Goal: Register for event/course

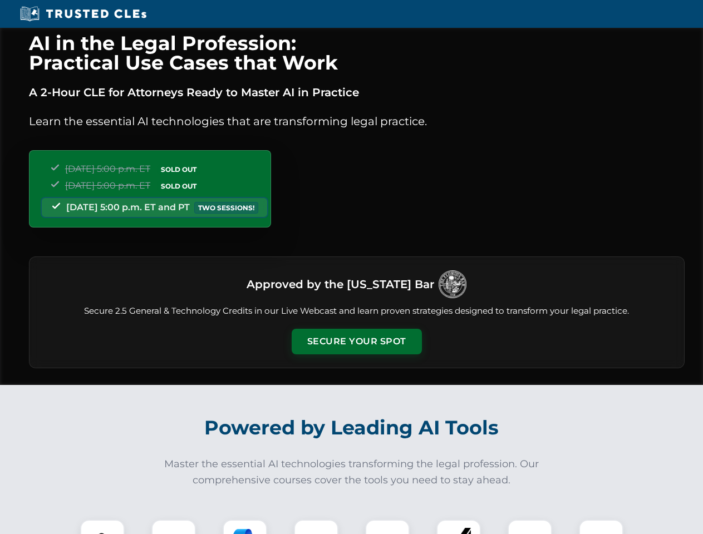
click at [356, 342] on button "Secure Your Spot" at bounding box center [356, 342] width 130 height 26
click at [102, 527] on img at bounding box center [102, 542] width 32 height 32
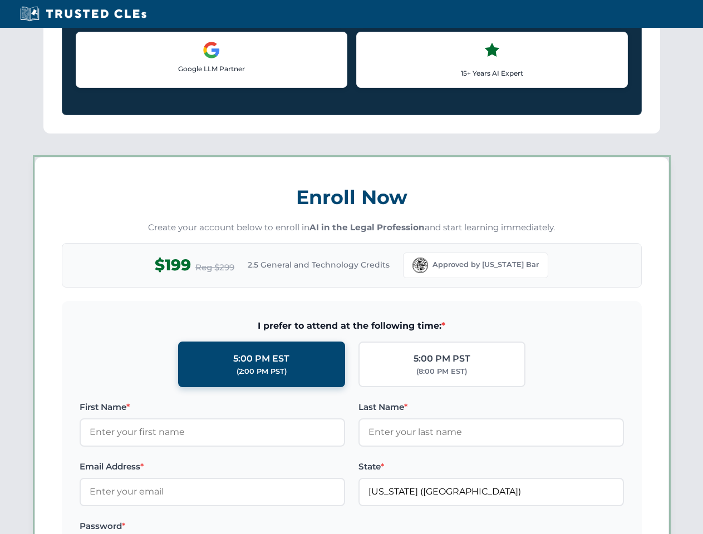
click at [245, 527] on label "Password *" at bounding box center [212, 526] width 265 height 13
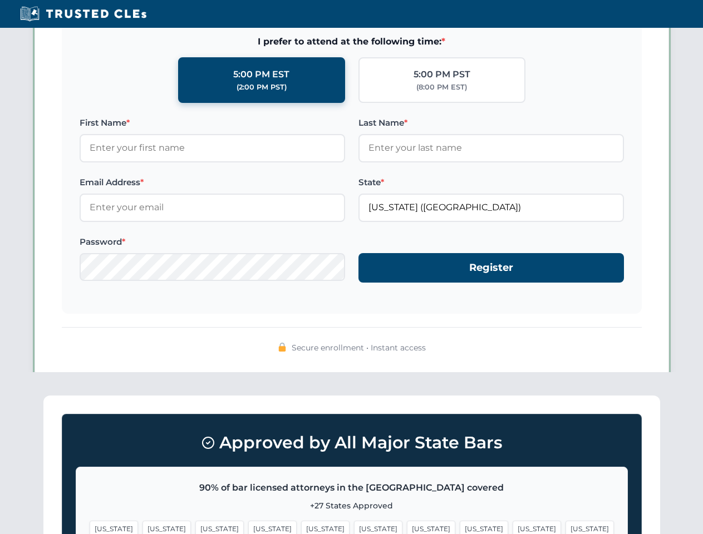
click at [512, 527] on span "[US_STATE]" at bounding box center [536, 529] width 48 height 16
